Goal: Browse casually: Explore the website without a specific task or goal

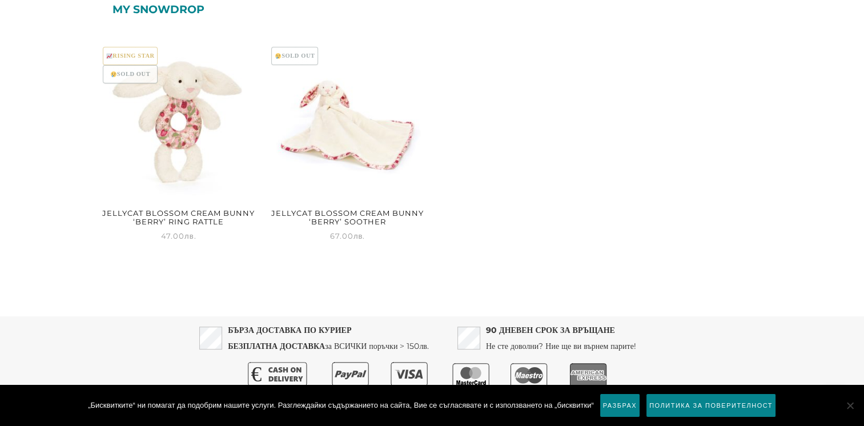
scroll to position [171, 0]
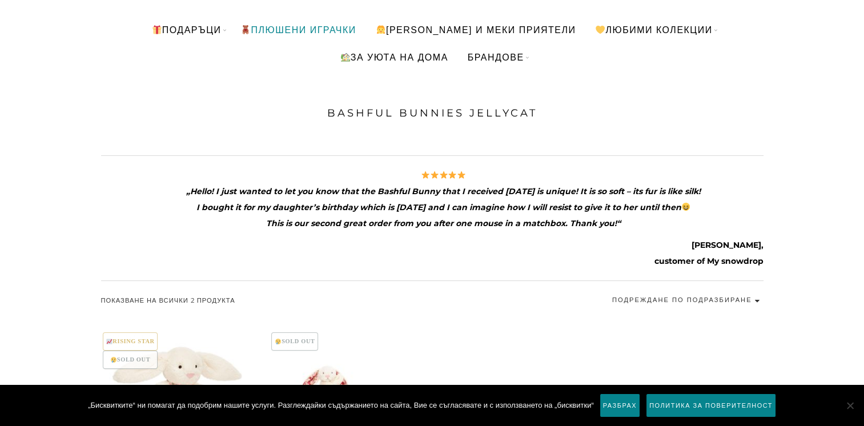
click at [364, 26] on link "ПЛЮШЕНИ ИГРАЧКИ" at bounding box center [298, 29] width 132 height 27
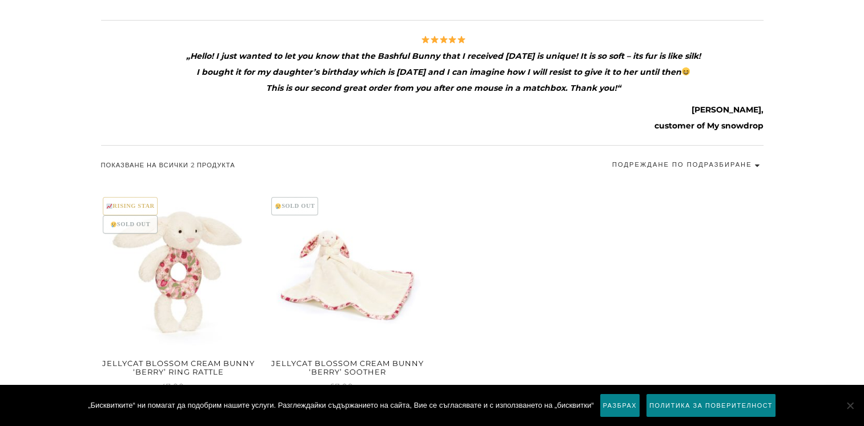
scroll to position [457, 0]
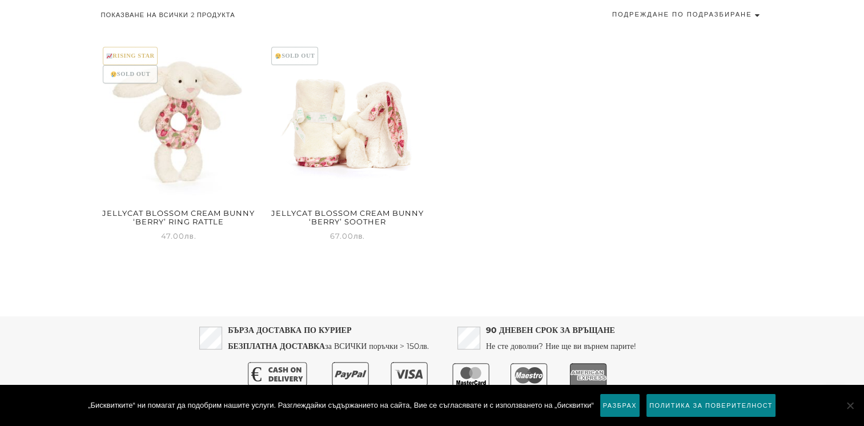
click at [352, 104] on img at bounding box center [347, 123] width 156 height 156
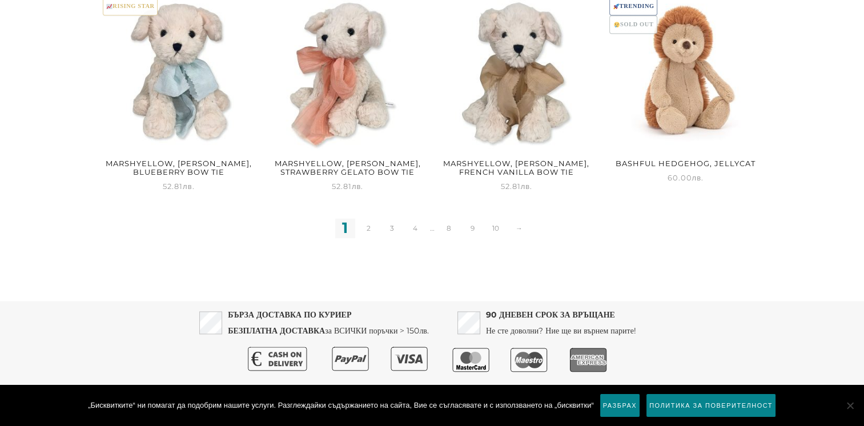
scroll to position [1536, 0]
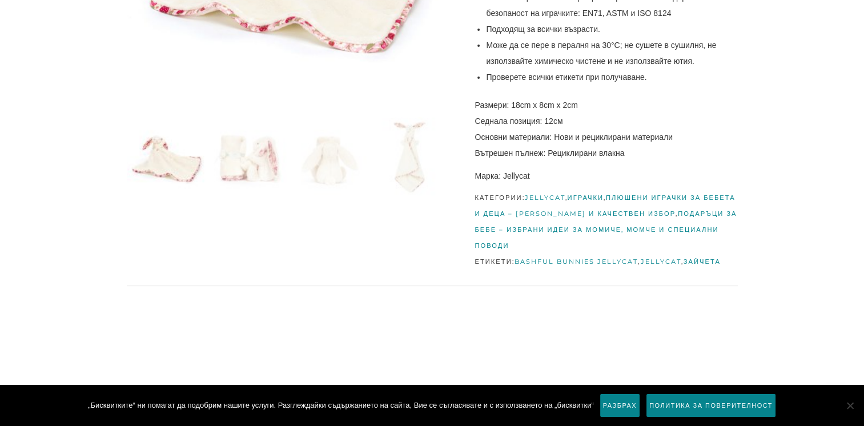
scroll to position [400, 0]
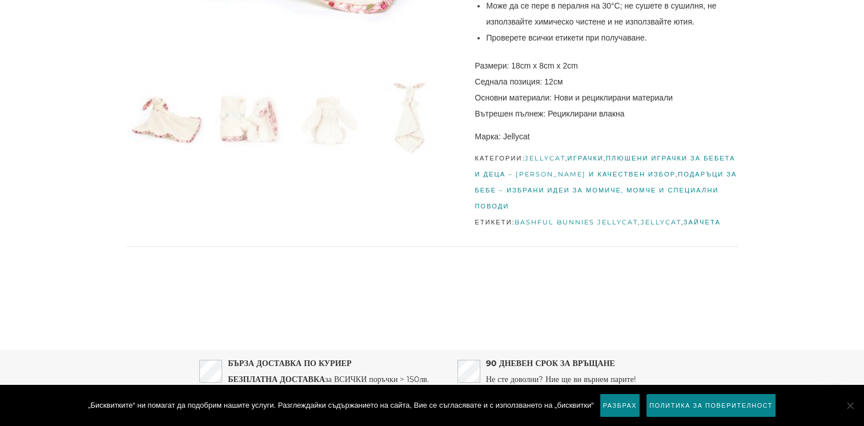
click at [543, 159] on link "Jellycat" at bounding box center [544, 158] width 41 height 8
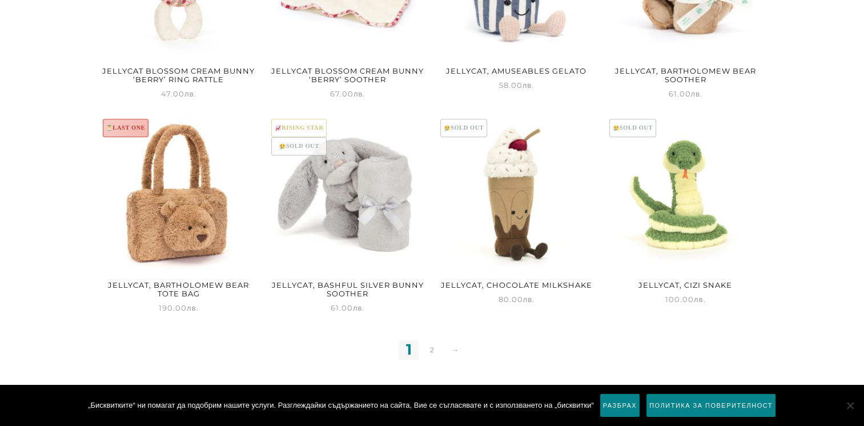
scroll to position [1146, 0]
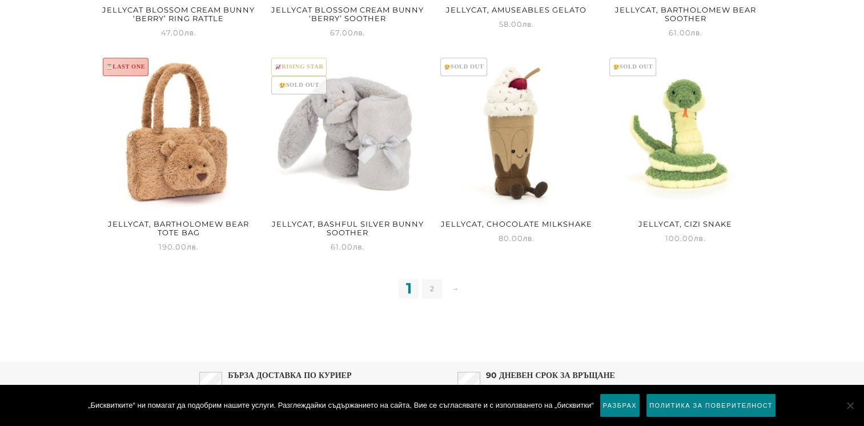
click at [431, 287] on link "2" at bounding box center [432, 289] width 20 height 20
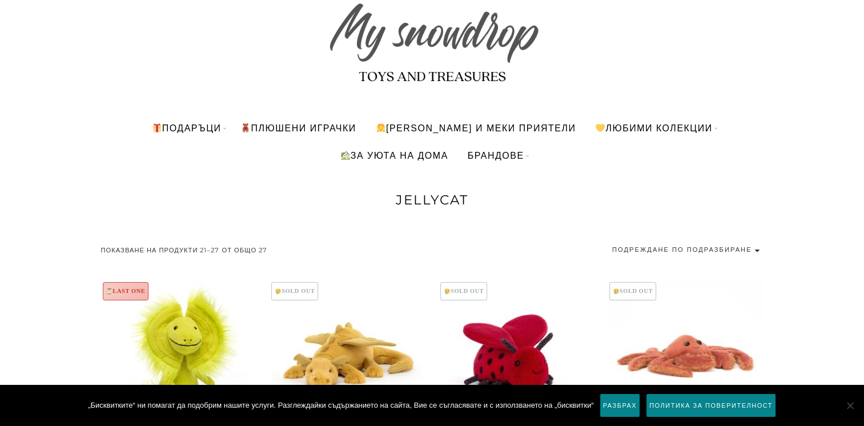
scroll to position [70, 0]
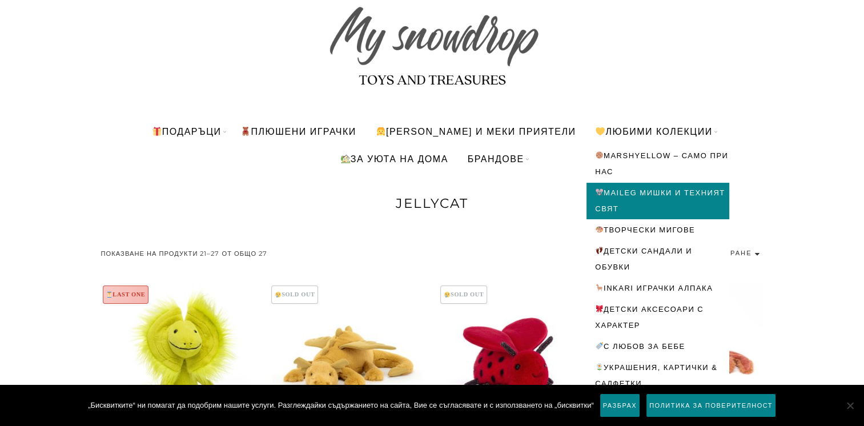
click at [644, 189] on link "Maileg мишки и техният свят" at bounding box center [657, 201] width 143 height 37
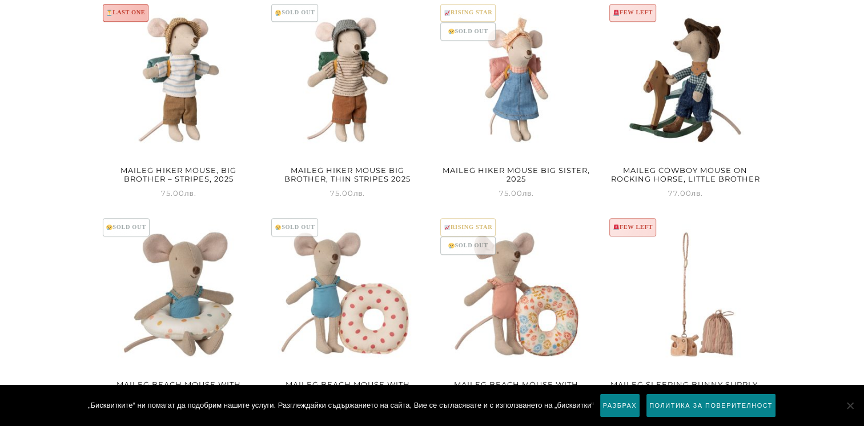
scroll to position [1484, 0]
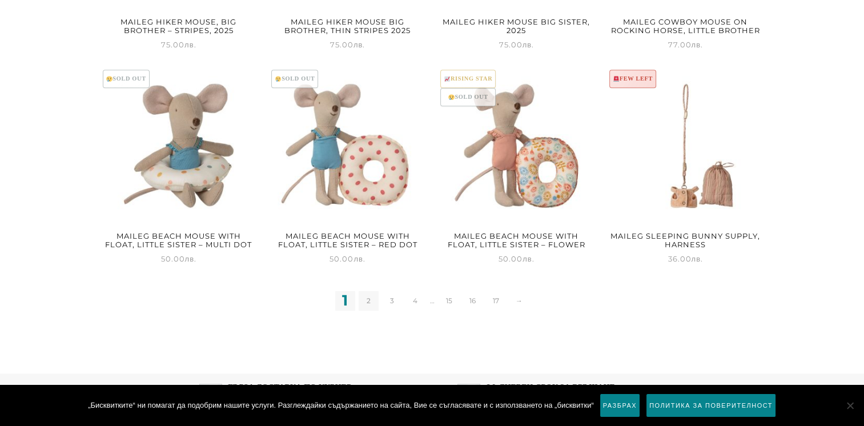
click at [373, 302] on link "2" at bounding box center [368, 301] width 20 height 20
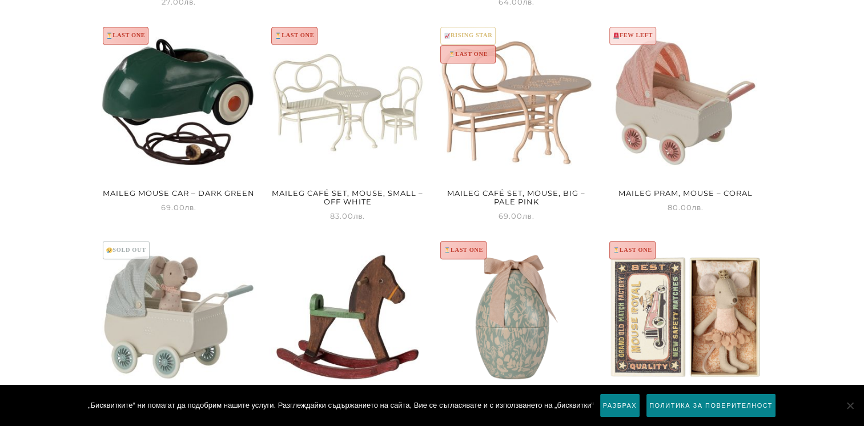
scroll to position [1484, 0]
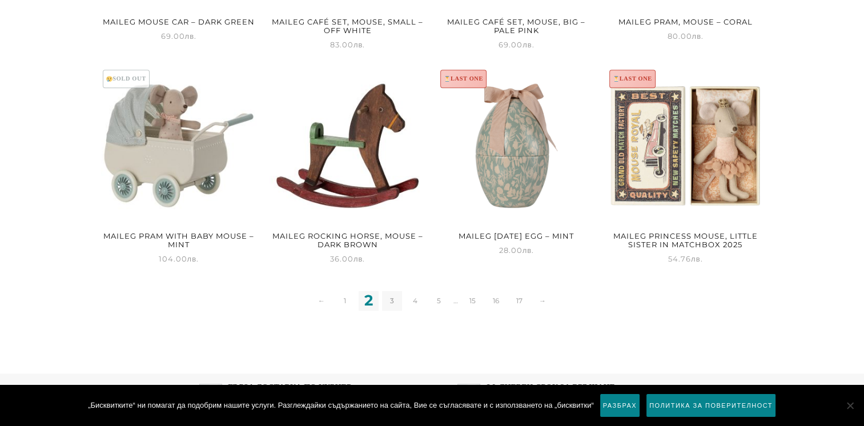
click at [390, 307] on link "3" at bounding box center [392, 301] width 20 height 20
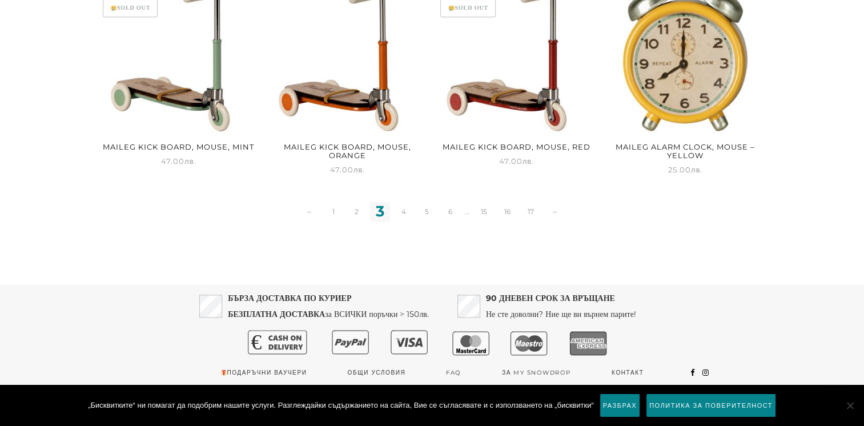
scroll to position [1575, 0]
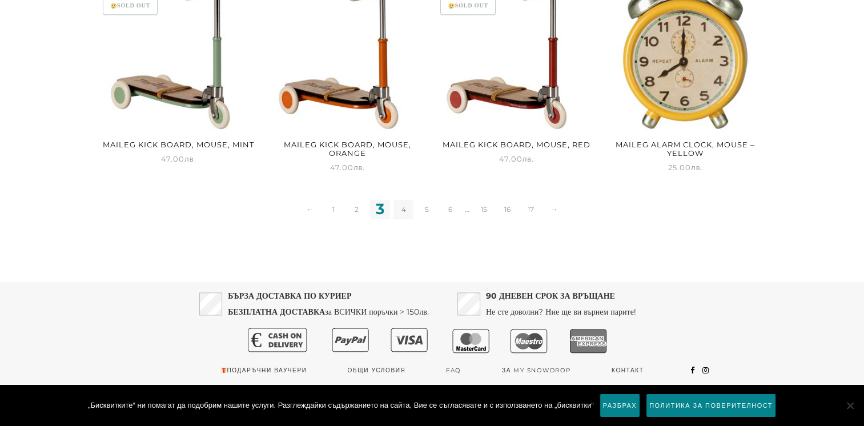
click at [397, 213] on link "4" at bounding box center [403, 209] width 20 height 20
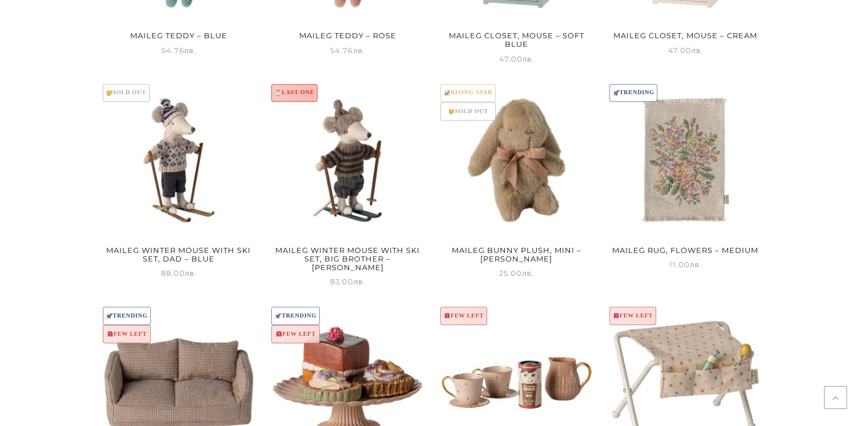
scroll to position [1427, 0]
